Goal: Task Accomplishment & Management: Use online tool/utility

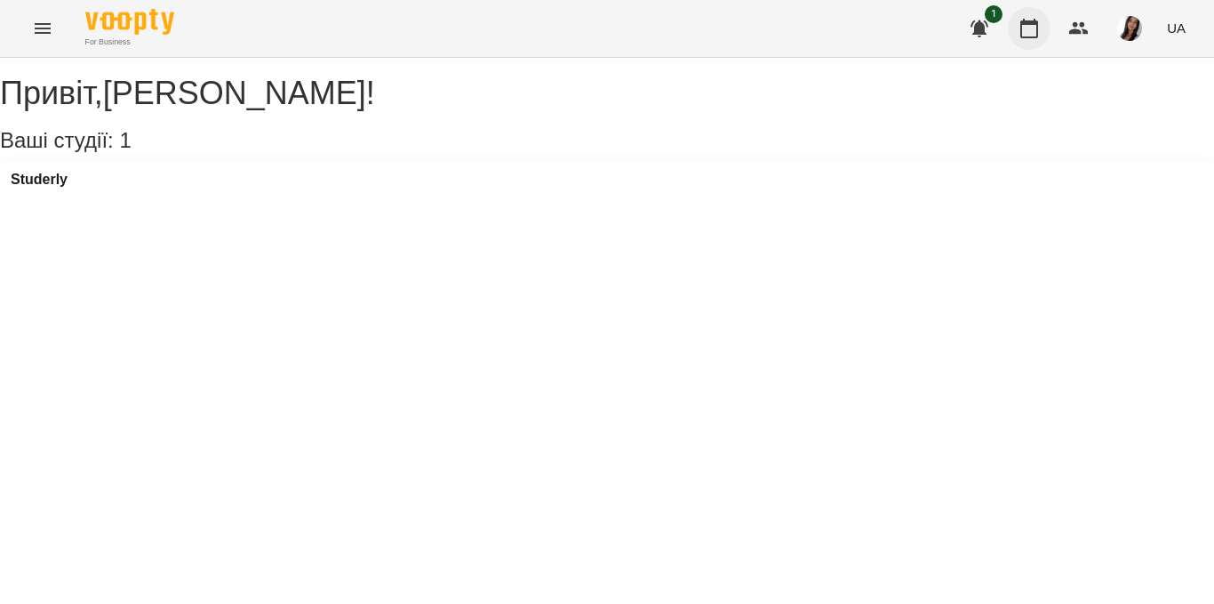
click at [1025, 28] on icon "button" at bounding box center [1029, 28] width 21 height 21
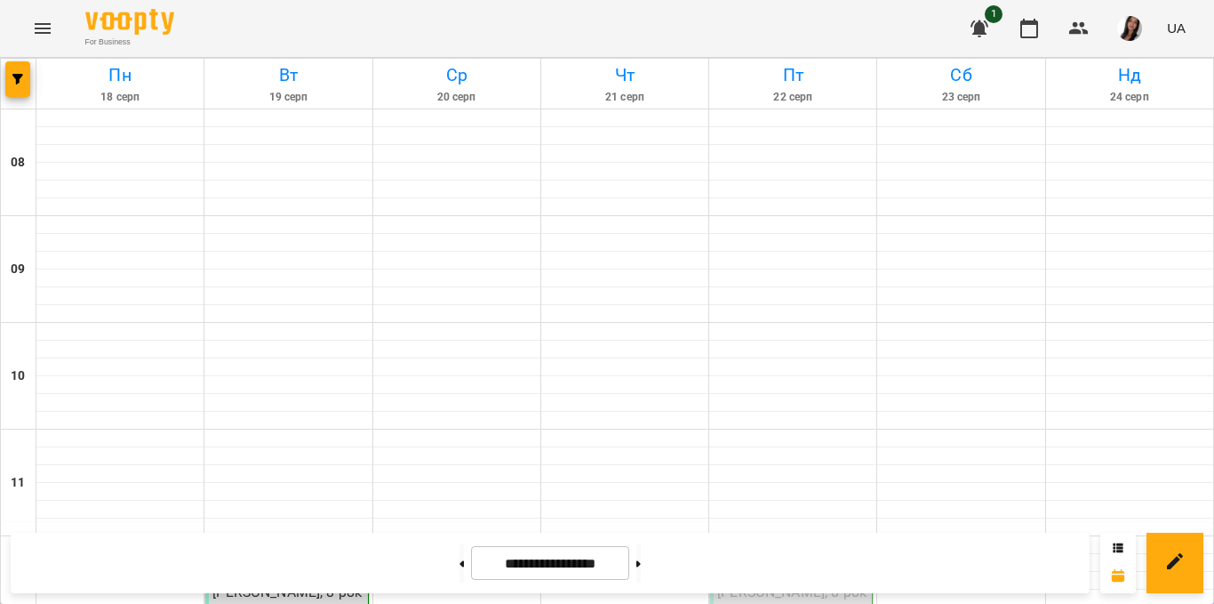
scroll to position [290, 0]
click at [641, 557] on button at bounding box center [638, 562] width 4 height 39
click at [460, 564] on button at bounding box center [462, 562] width 4 height 39
type input "**********"
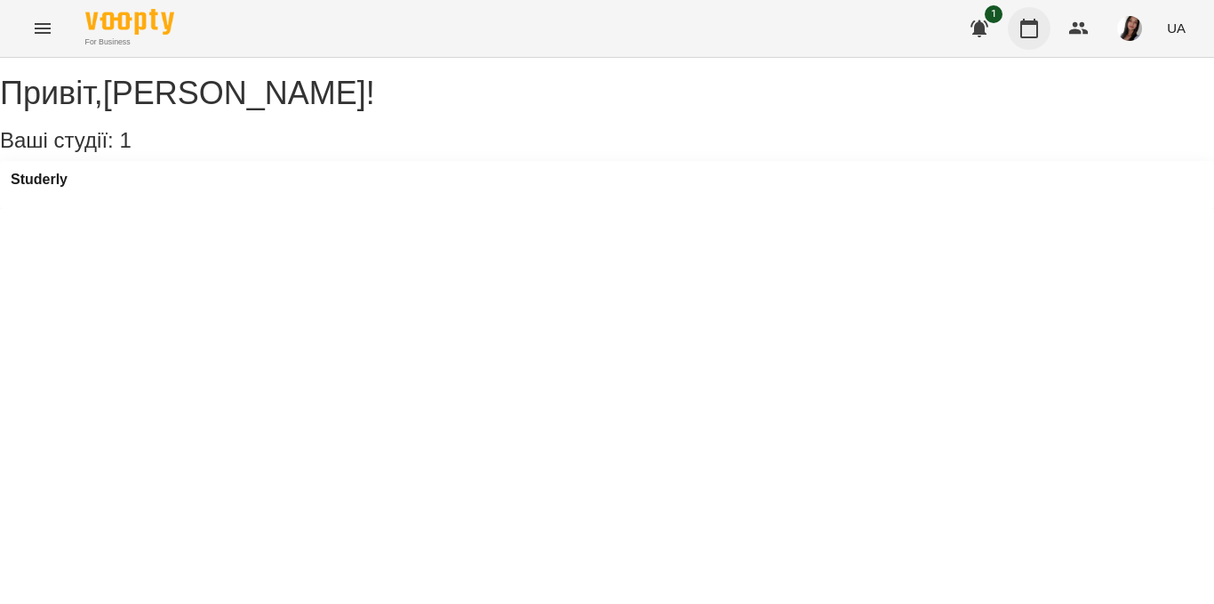
click at [1019, 39] on button "button" at bounding box center [1029, 28] width 43 height 43
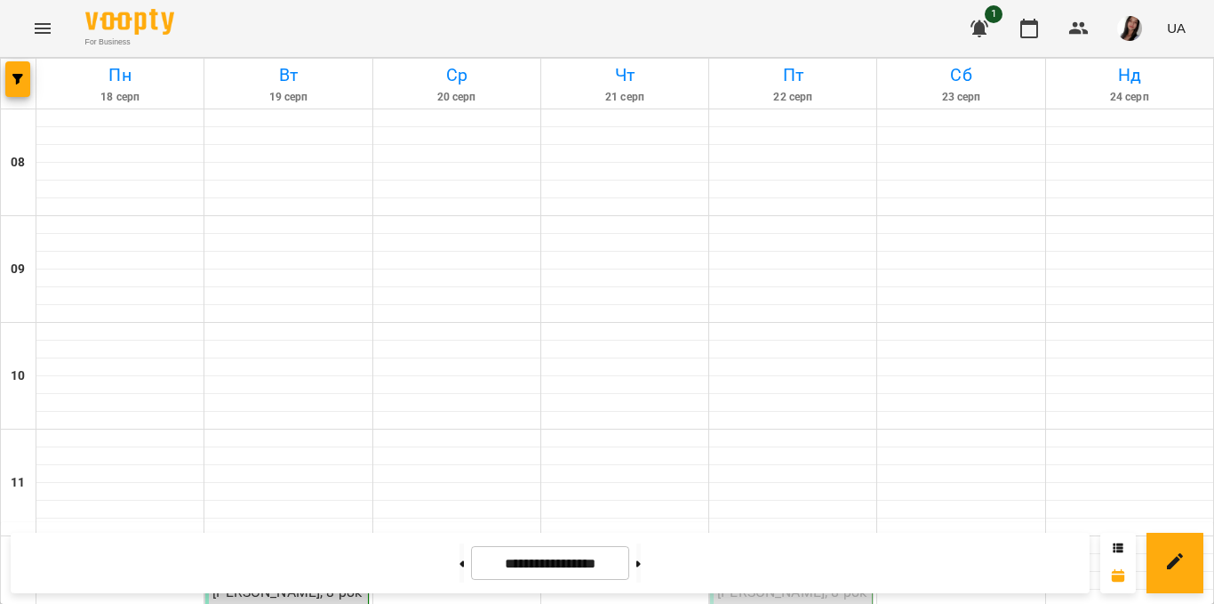
scroll to position [423, 0]
click at [756, 583] on span "[PERSON_NAME], 8 років" at bounding box center [791, 602] width 149 height 38
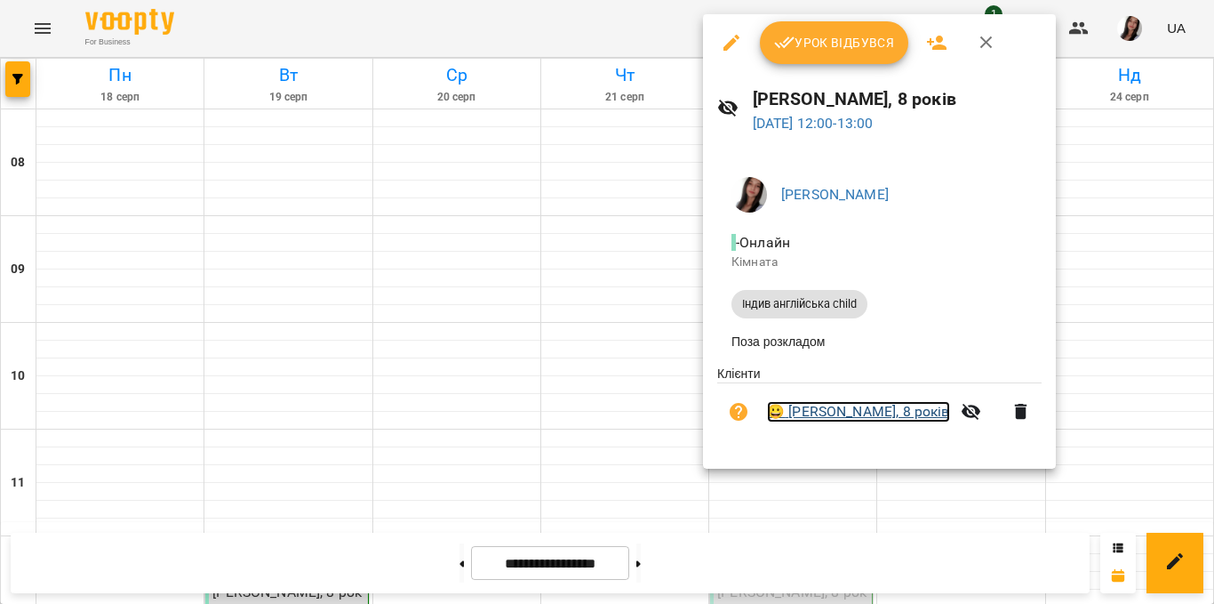
click at [844, 410] on link "😀 Євген Степанюк, 8 років" at bounding box center [858, 411] width 183 height 21
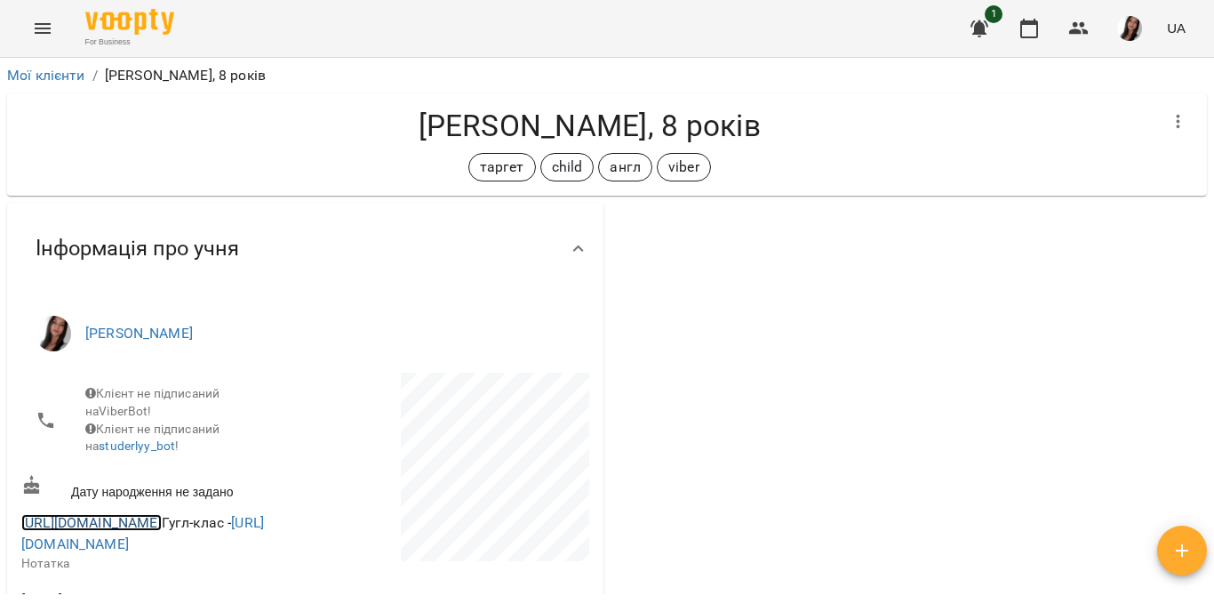
click at [135, 531] on link "https://meet.google.com/kqi-oadi-qvr" at bounding box center [91, 522] width 140 height 17
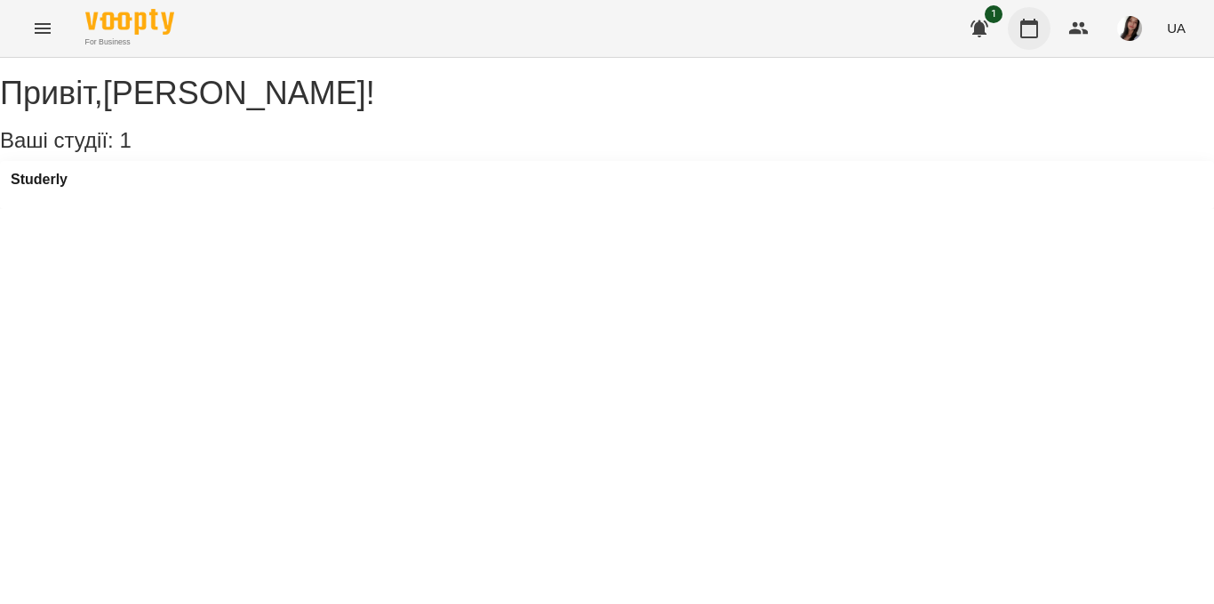
click at [1017, 34] on button "button" at bounding box center [1029, 28] width 43 height 43
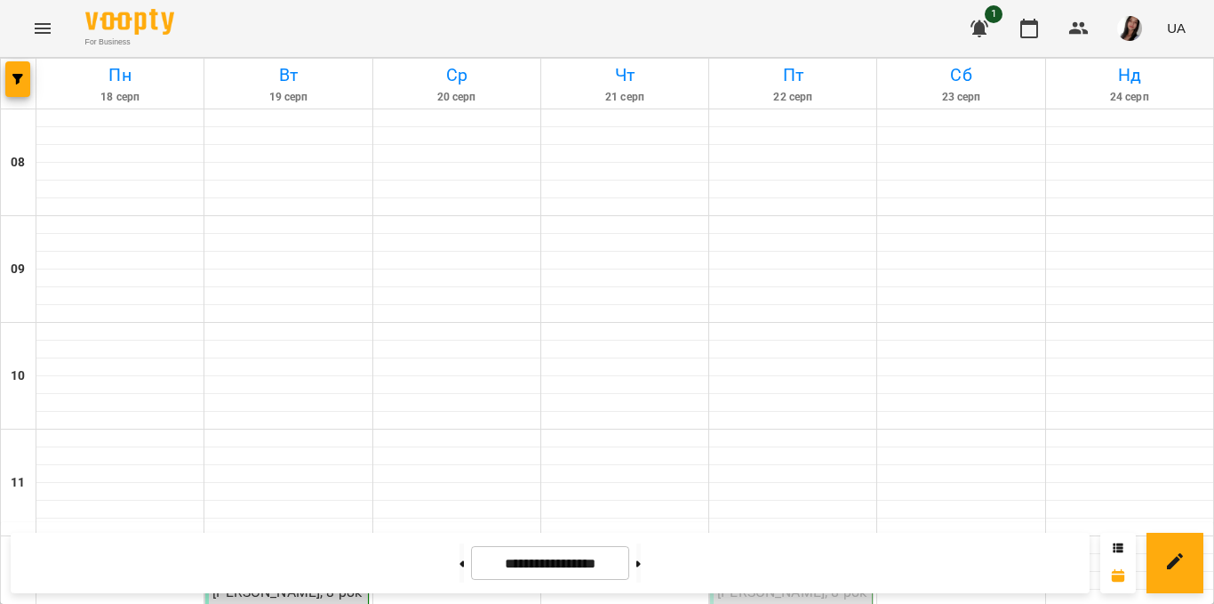
scroll to position [220, 0]
click at [793, 583] on span "[PERSON_NAME], 8 років" at bounding box center [791, 602] width 149 height 38
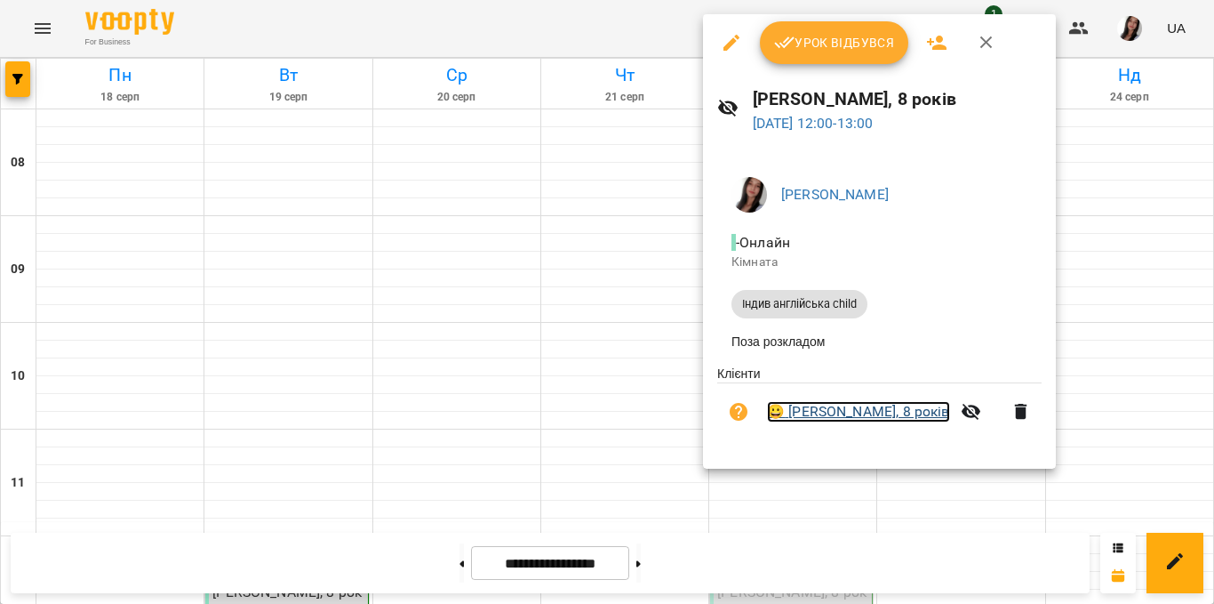
click at [846, 421] on link "😀 Євген Степанюк, 8 років" at bounding box center [858, 411] width 183 height 21
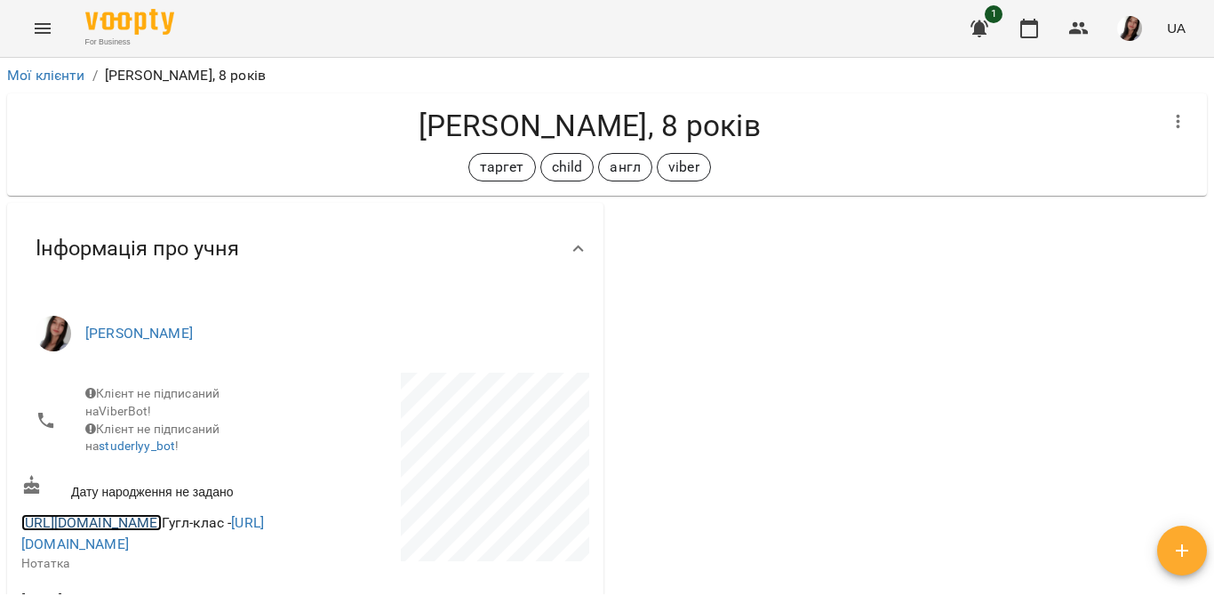
click at [162, 531] on link "https://meet.google.com/kqi-oadi-qvr" at bounding box center [91, 522] width 140 height 17
